Goal: Task Accomplishment & Management: Use online tool/utility

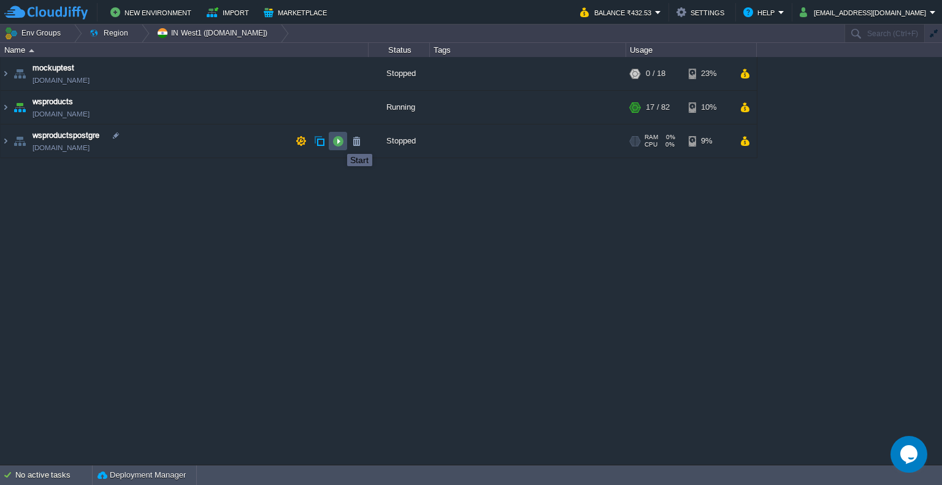
click at [338, 143] on button "button" at bounding box center [338, 141] width 11 height 11
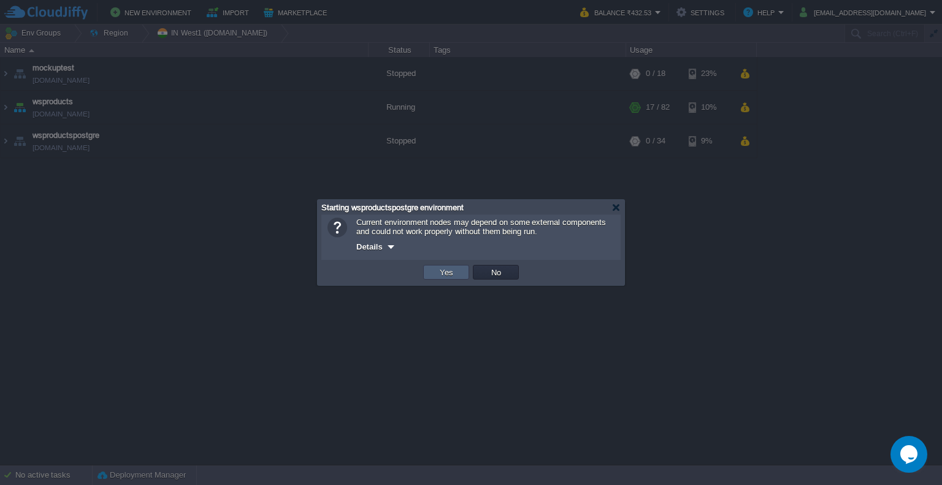
click at [455, 277] on button "Yes" at bounding box center [446, 272] width 21 height 11
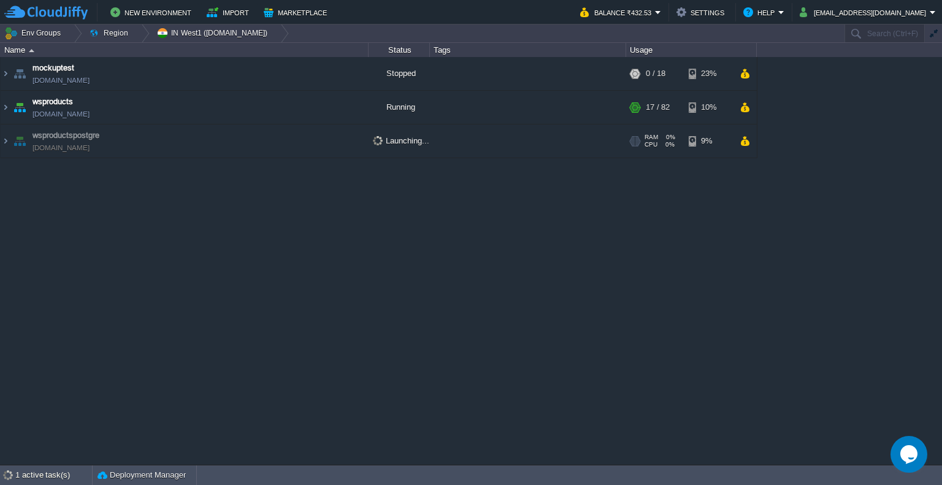
click at [432, 149] on div "+ Add to Env Group" at bounding box center [528, 142] width 192 height 34
click at [285, 149] on td "wsproductspostgre [DOMAIN_NAME]" at bounding box center [185, 142] width 368 height 34
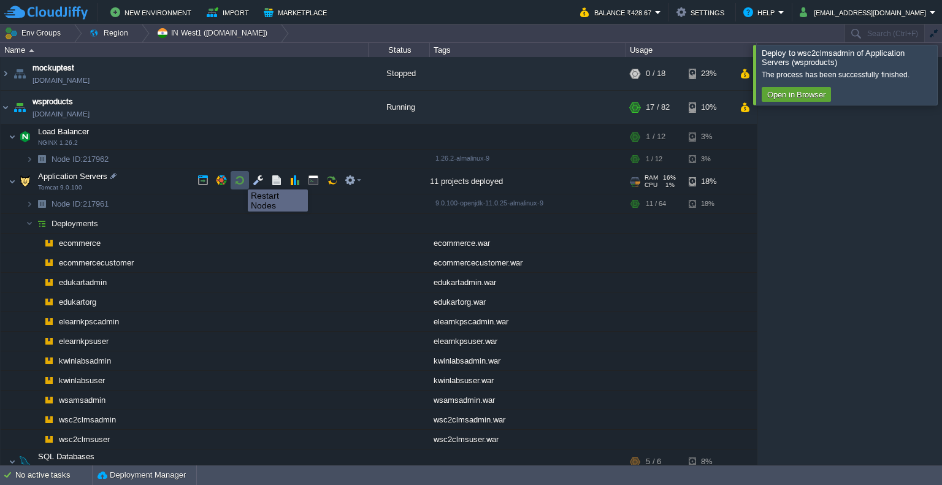
click at [239, 179] on button "button" at bounding box center [239, 180] width 11 height 11
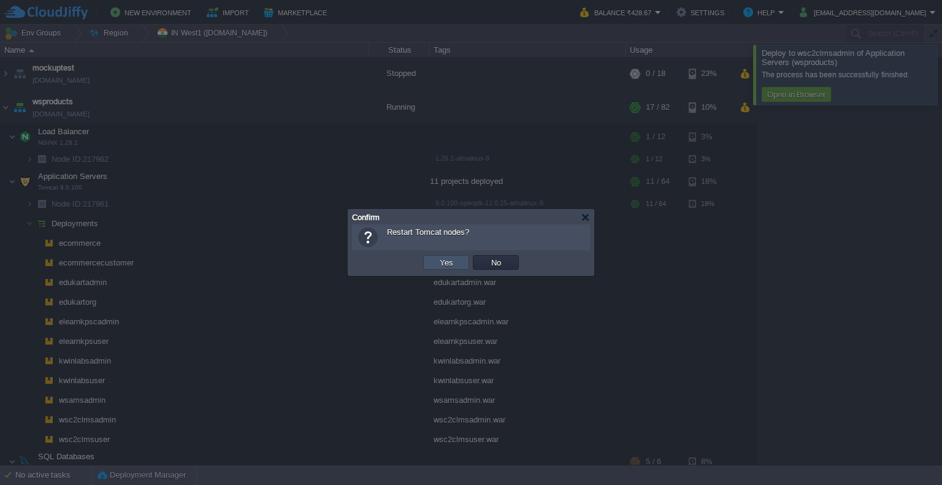
click at [450, 260] on button "Yes" at bounding box center [446, 262] width 21 height 11
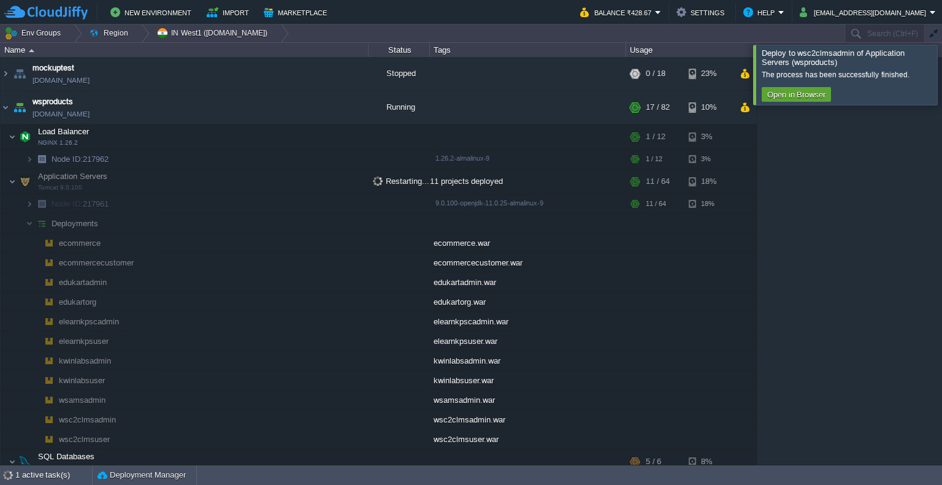
click at [942, 73] on div at bounding box center [957, 75] width 0 height 60
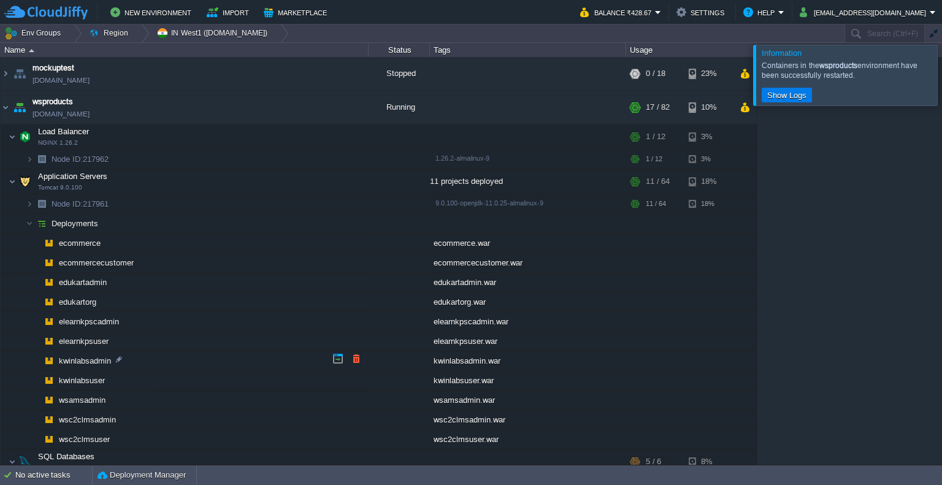
scroll to position [60, 0]
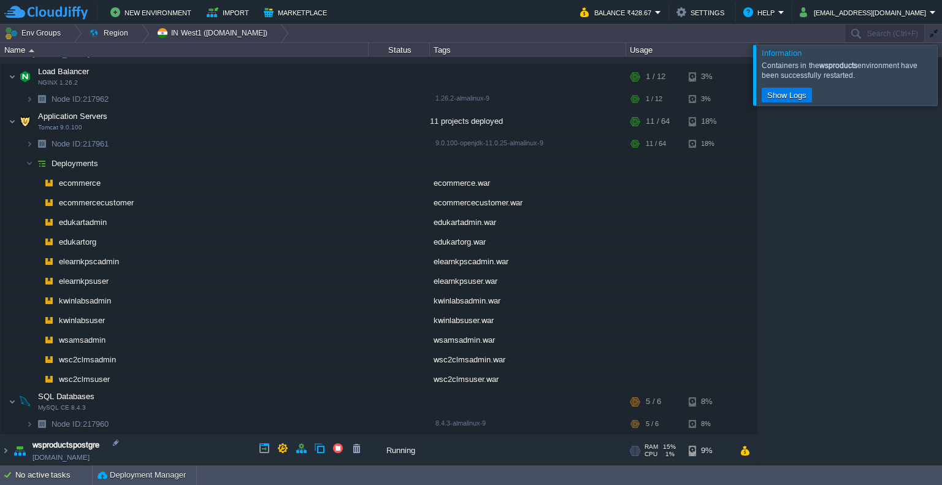
click at [191, 441] on td "wsproductspostgre [DOMAIN_NAME]" at bounding box center [185, 451] width 368 height 34
click at [137, 454] on td "wsproductspostgre [DOMAIN_NAME]" at bounding box center [185, 451] width 368 height 34
click at [17, 120] on img at bounding box center [25, 121] width 17 height 25
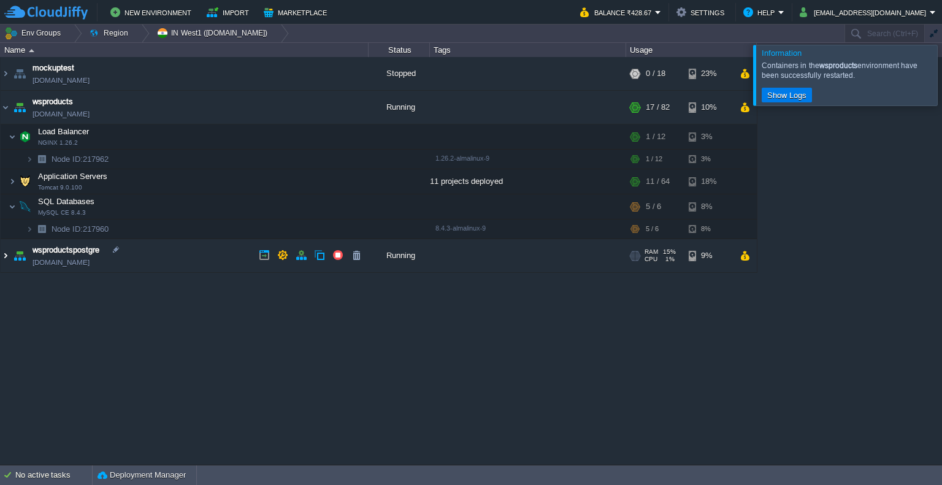
click at [5, 250] on img at bounding box center [6, 255] width 10 height 33
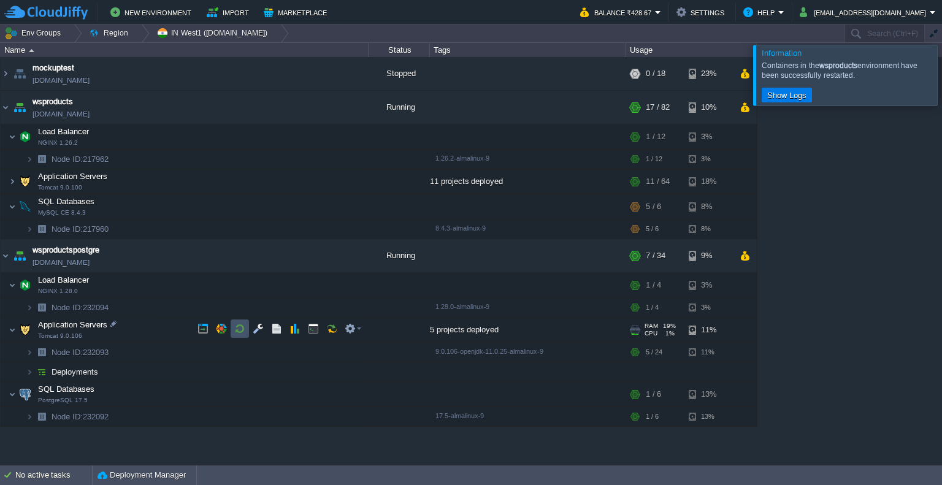
click at [238, 328] on button "button" at bounding box center [239, 328] width 11 height 11
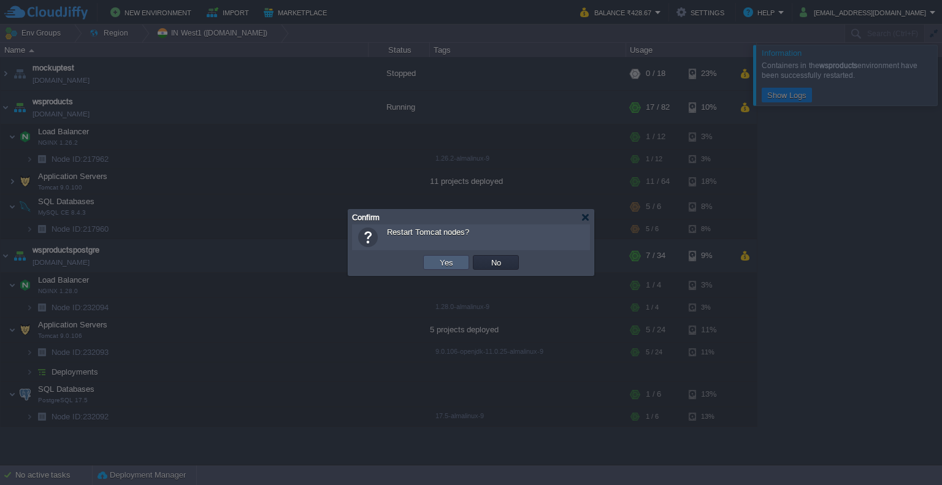
click at [463, 263] on td "Yes" at bounding box center [446, 262] width 46 height 15
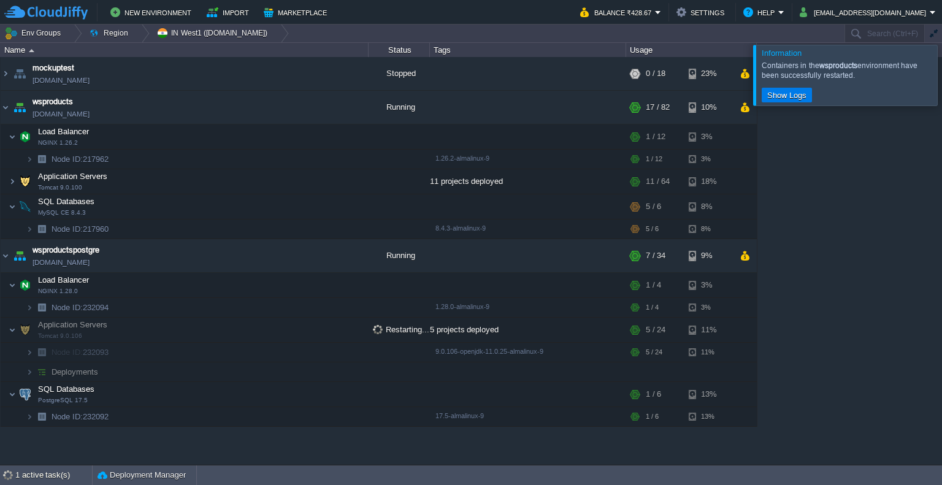
click at [942, 71] on div at bounding box center [957, 75] width 0 height 60
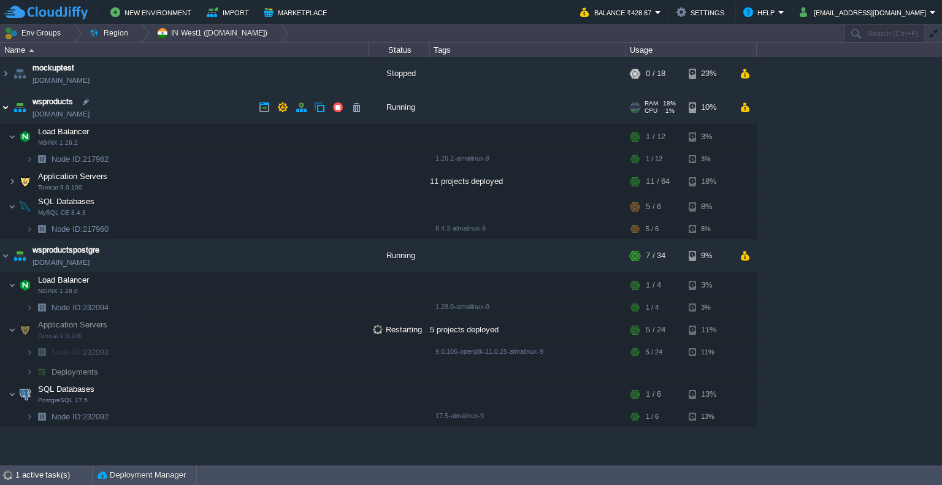
click at [4, 109] on img at bounding box center [6, 107] width 10 height 33
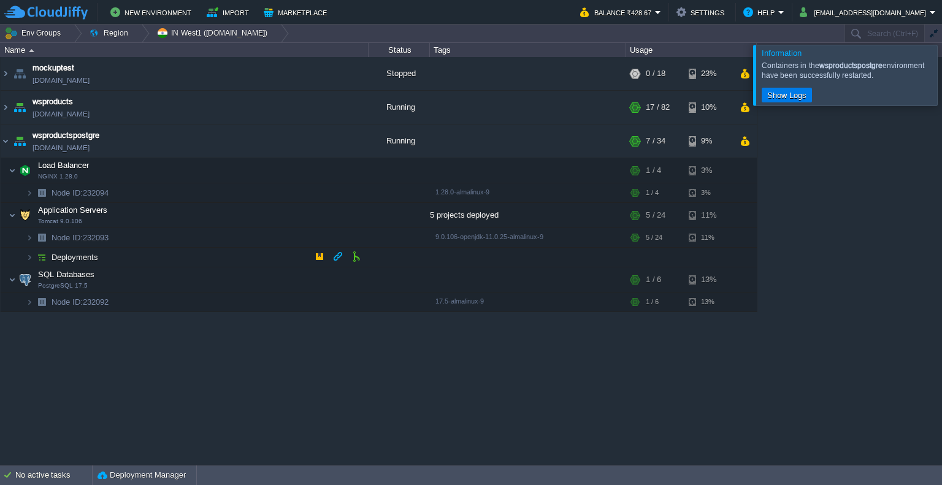
click at [96, 256] on span "Deployments" at bounding box center [75, 257] width 50 height 10
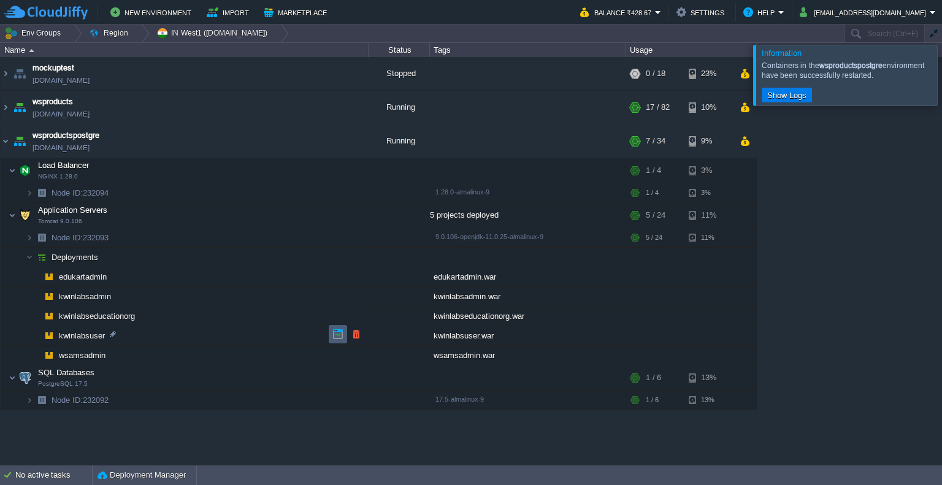
click at [343, 337] on button "button" at bounding box center [338, 334] width 11 height 11
click at [334, 336] on button "button" at bounding box center [338, 334] width 11 height 11
